Goal: Use online tool/utility

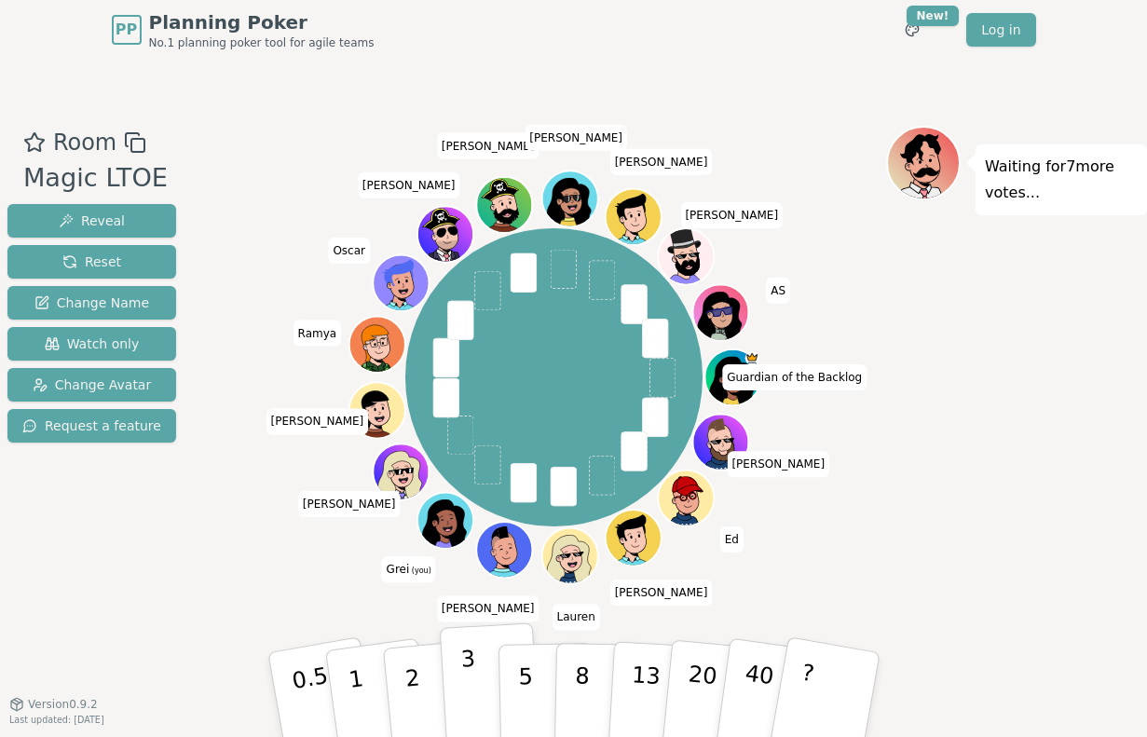
click at [474, 679] on p "3" at bounding box center [469, 697] width 21 height 102
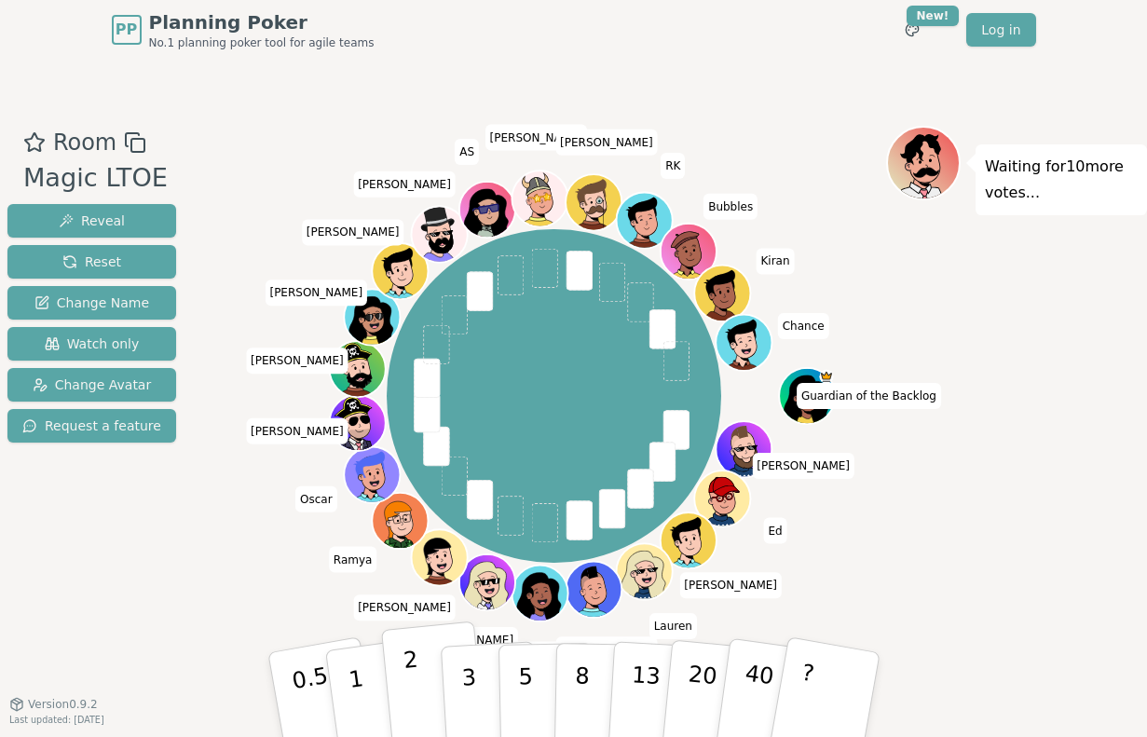
click at [412, 695] on p "2" at bounding box center [414, 698] width 24 height 102
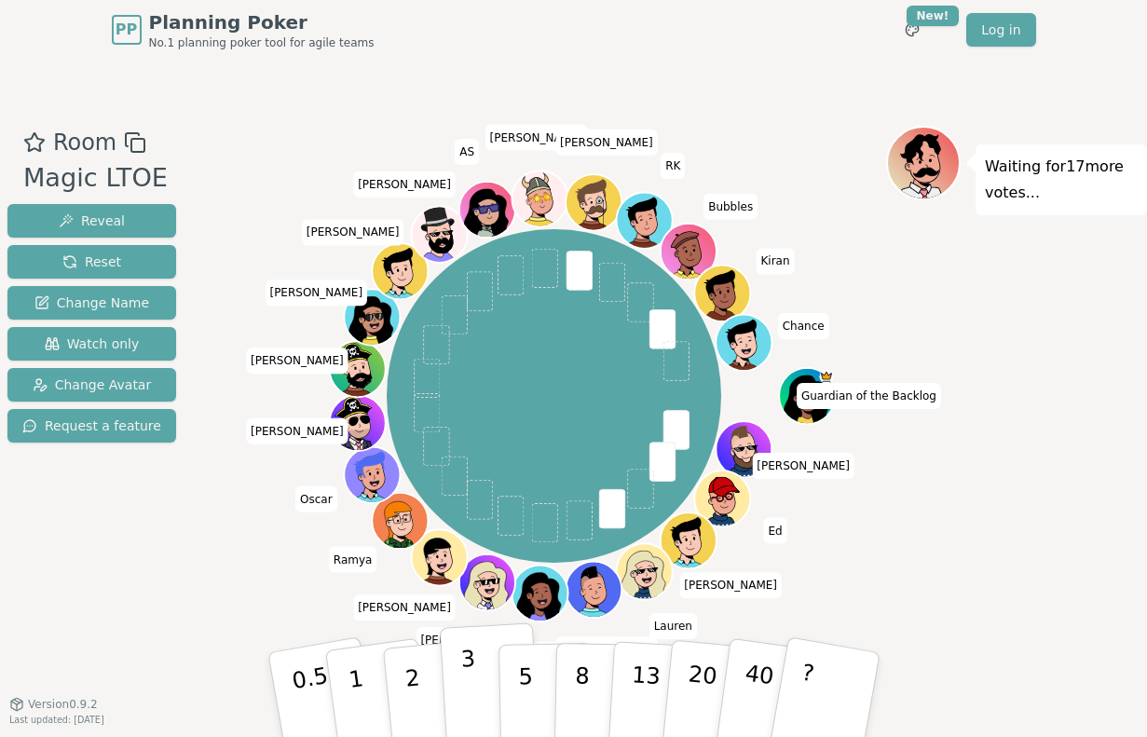
click at [470, 684] on p "3" at bounding box center [469, 697] width 21 height 102
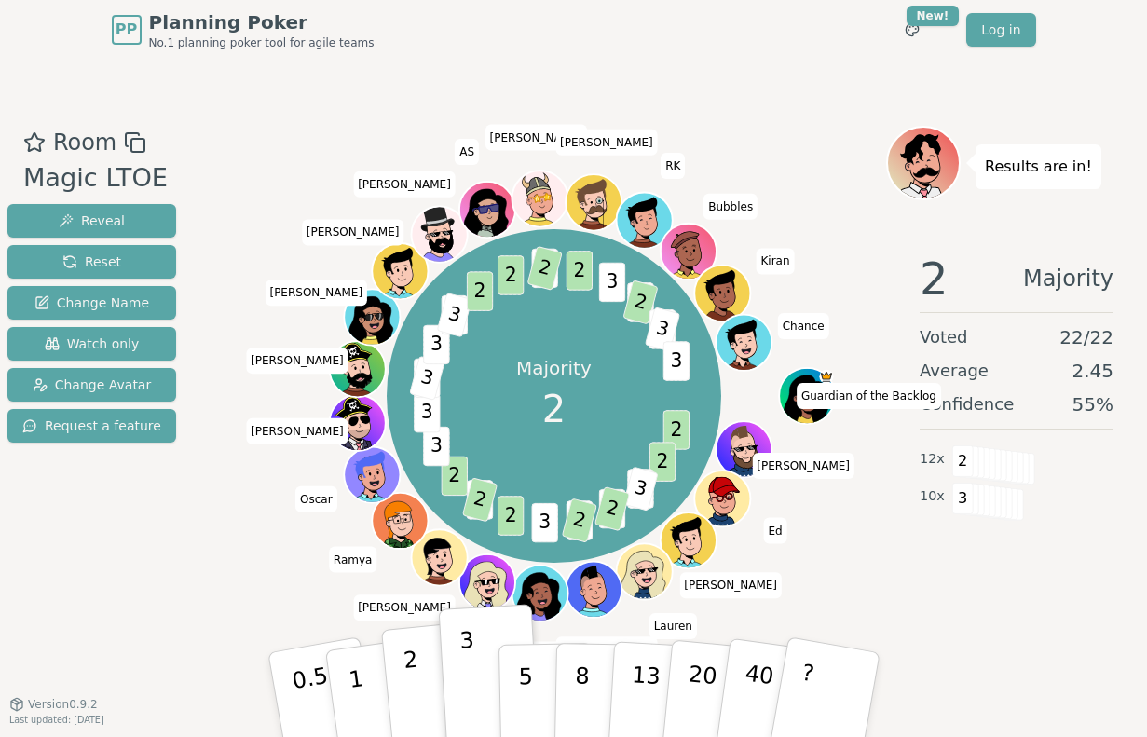
click at [408, 680] on p "2" at bounding box center [414, 698] width 24 height 102
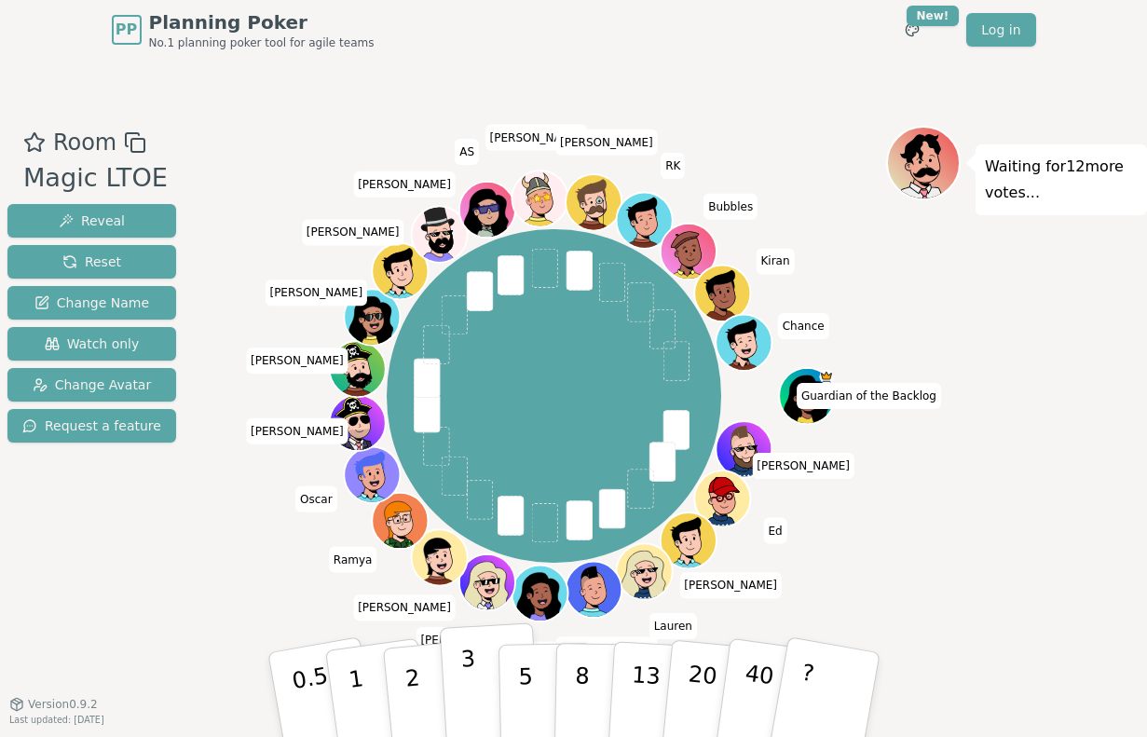
click at [475, 692] on button "3" at bounding box center [490, 695] width 102 height 145
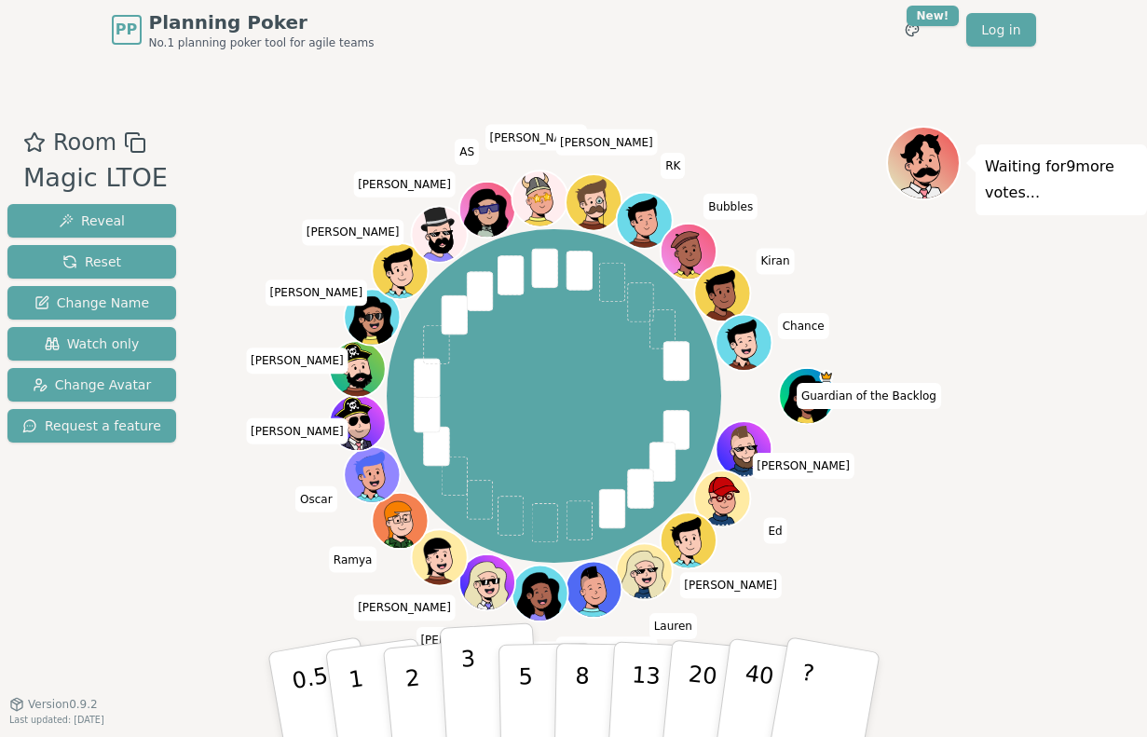
click at [471, 675] on p "3" at bounding box center [469, 697] width 21 height 102
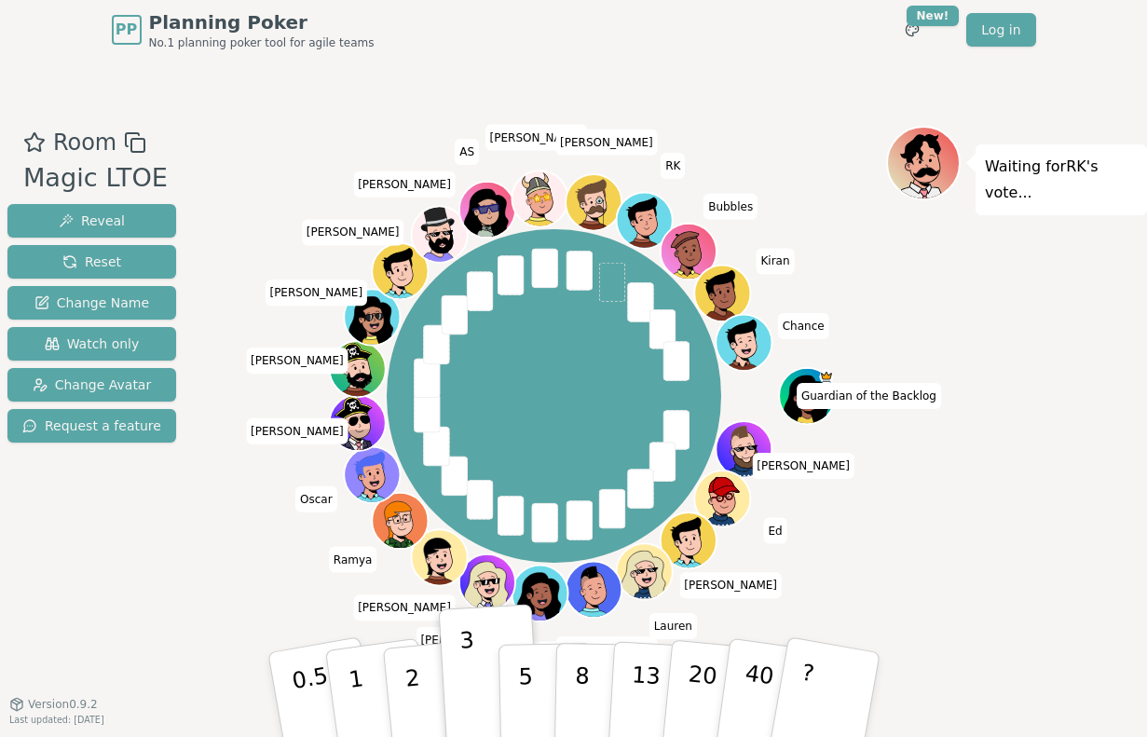
click at [703, 103] on div "Room Magic LTOE Reveal Reset Change Name Watch only Change Avatar Request a fea…" at bounding box center [573, 382] width 1147 height 644
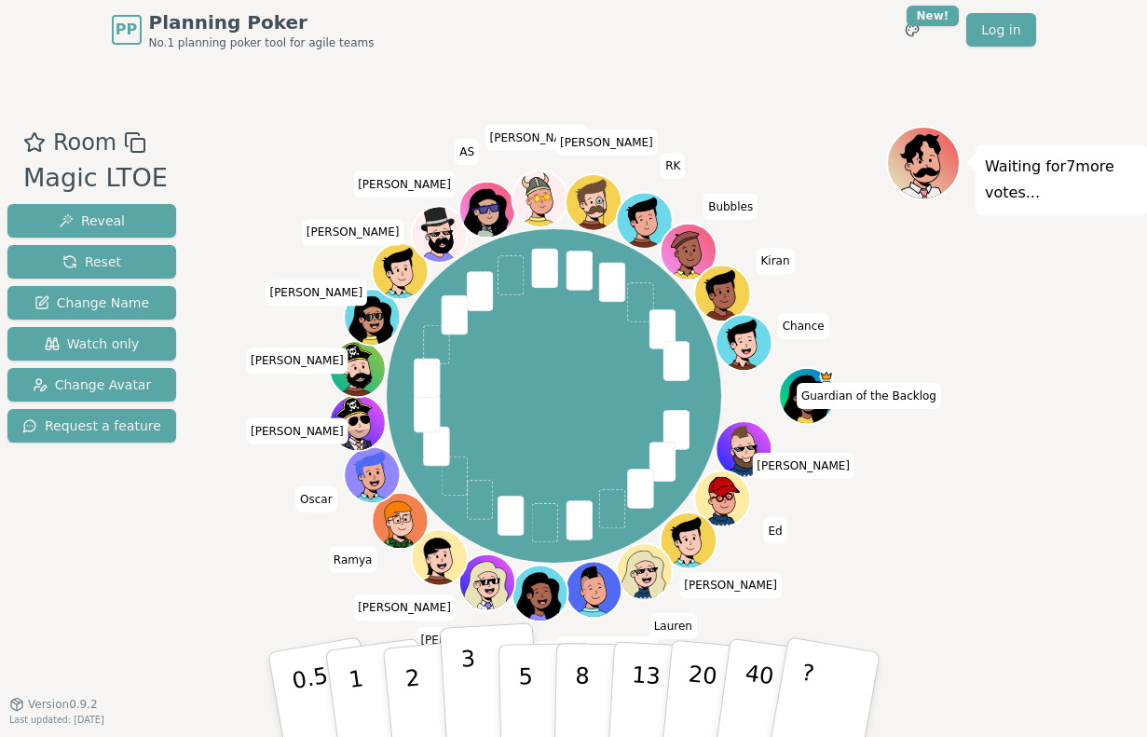
click at [470, 679] on p "3" at bounding box center [469, 697] width 21 height 102
